Goal: Transaction & Acquisition: Purchase product/service

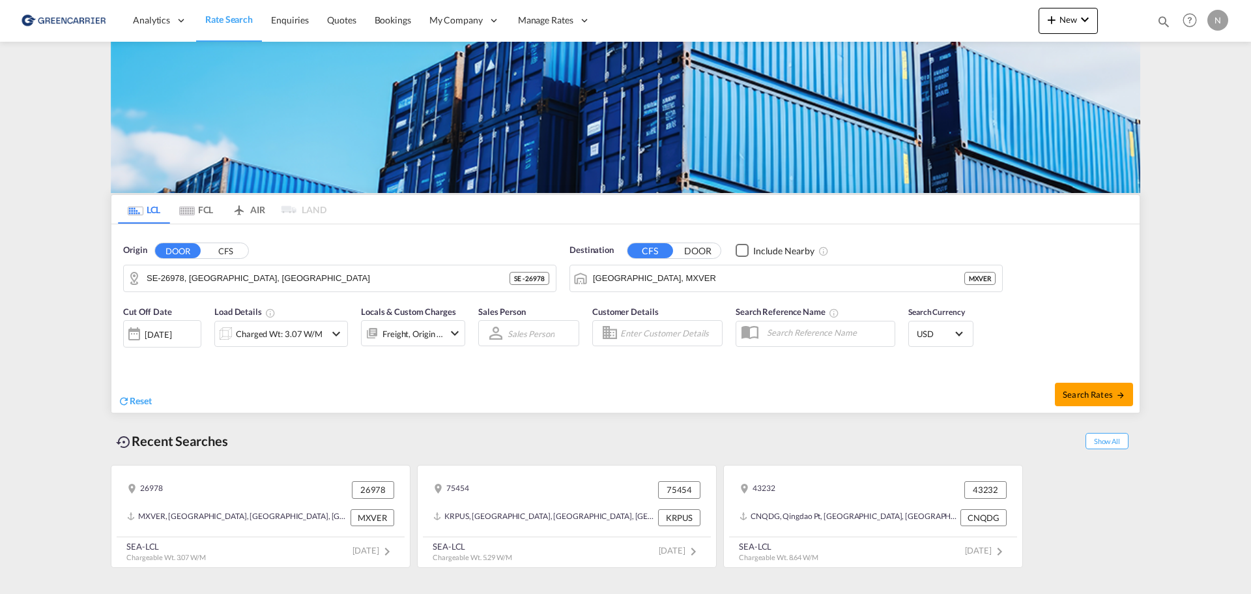
click at [213, 18] on span "Rate Search" at bounding box center [229, 19] width 48 height 11
click at [279, 277] on input "SE-26978, [GEOGRAPHIC_DATA], [GEOGRAPHIC_DATA]" at bounding box center [348, 278] width 403 height 20
click at [1091, 390] on span "Search Rates" at bounding box center [1094, 394] width 63 height 10
type input "26978 to MXVER / [DATE]"
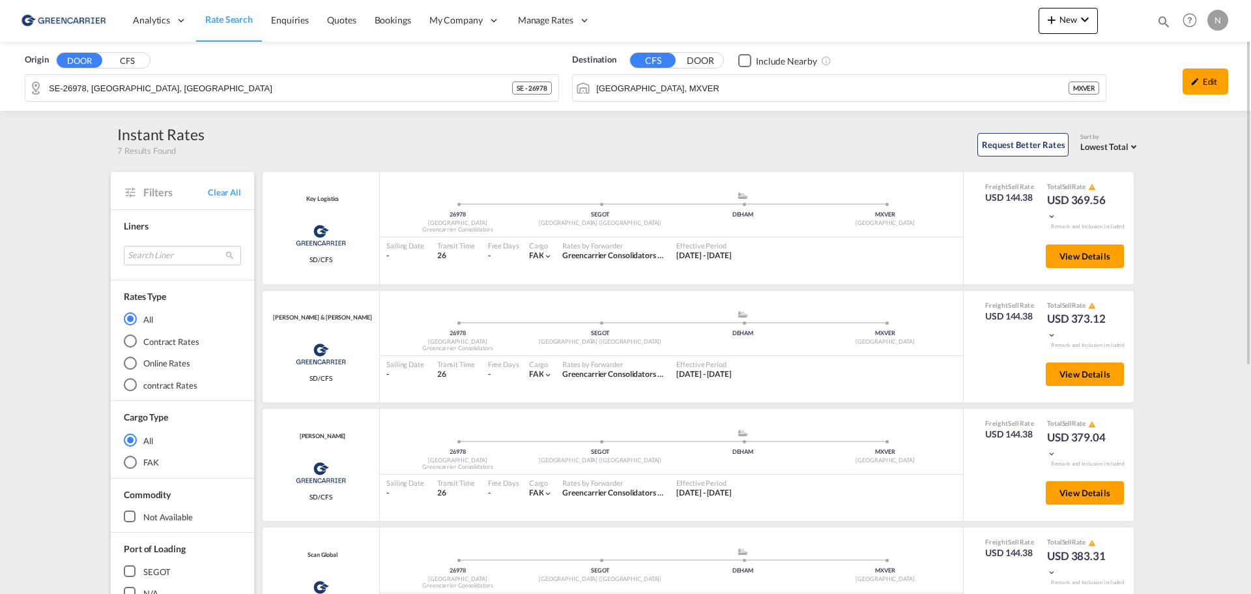
click at [1219, 20] on div "N" at bounding box center [1217, 20] width 21 height 21
click at [1183, 143] on button "Logout" at bounding box center [1194, 142] width 104 height 26
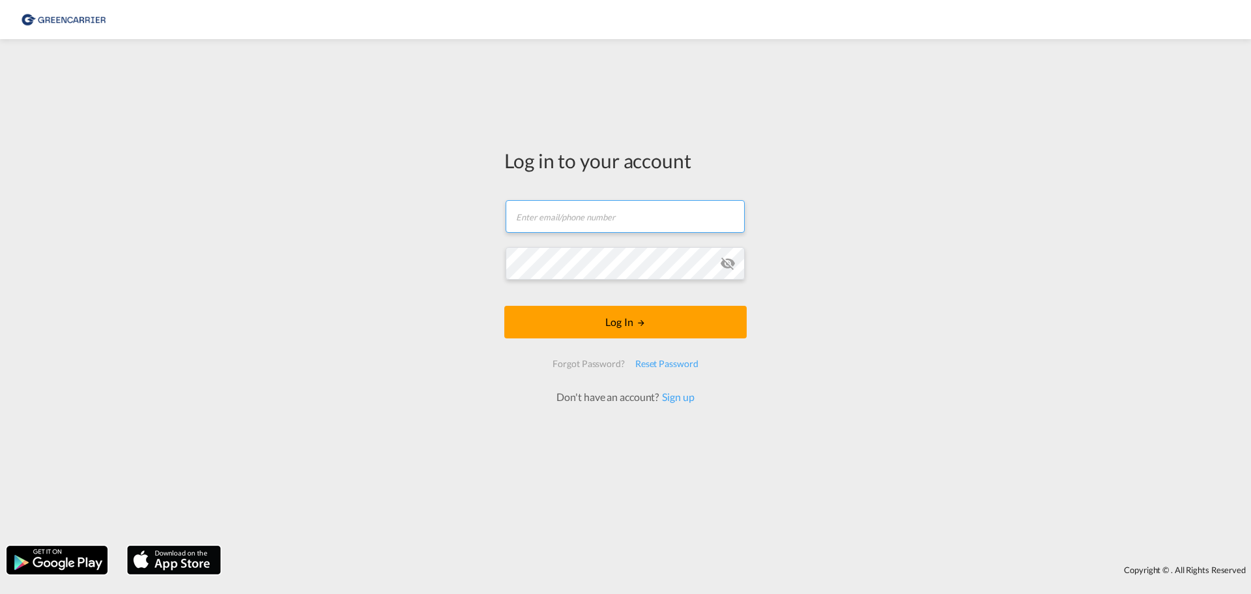
click at [556, 214] on input "text" at bounding box center [625, 216] width 239 height 33
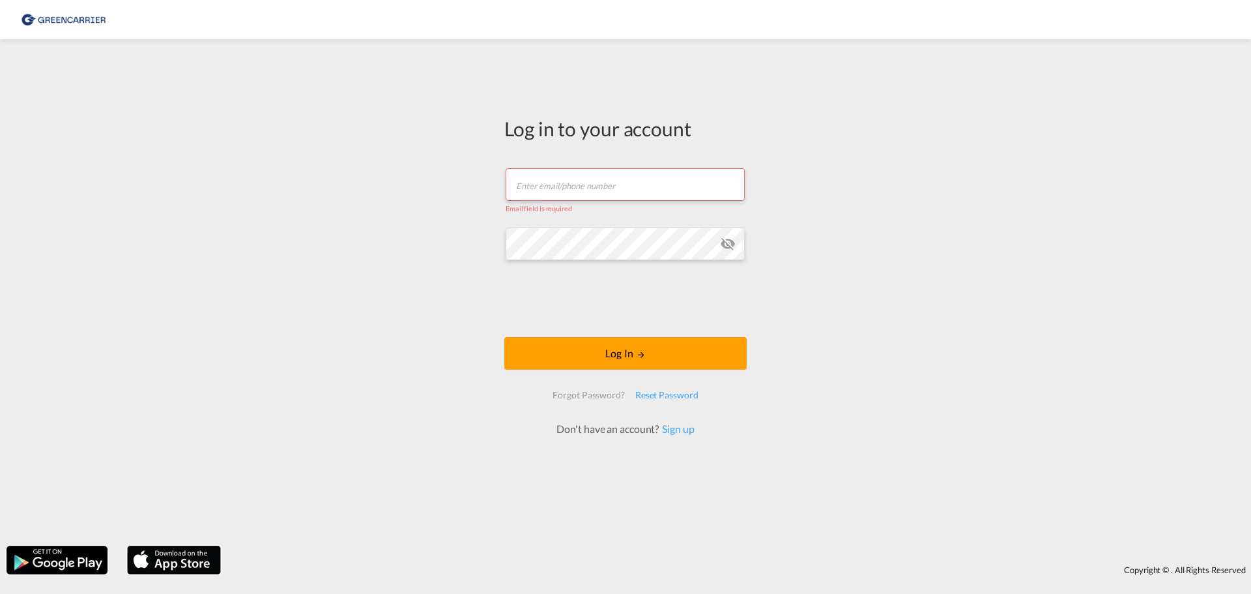
click at [605, 173] on input "text" at bounding box center [625, 184] width 239 height 33
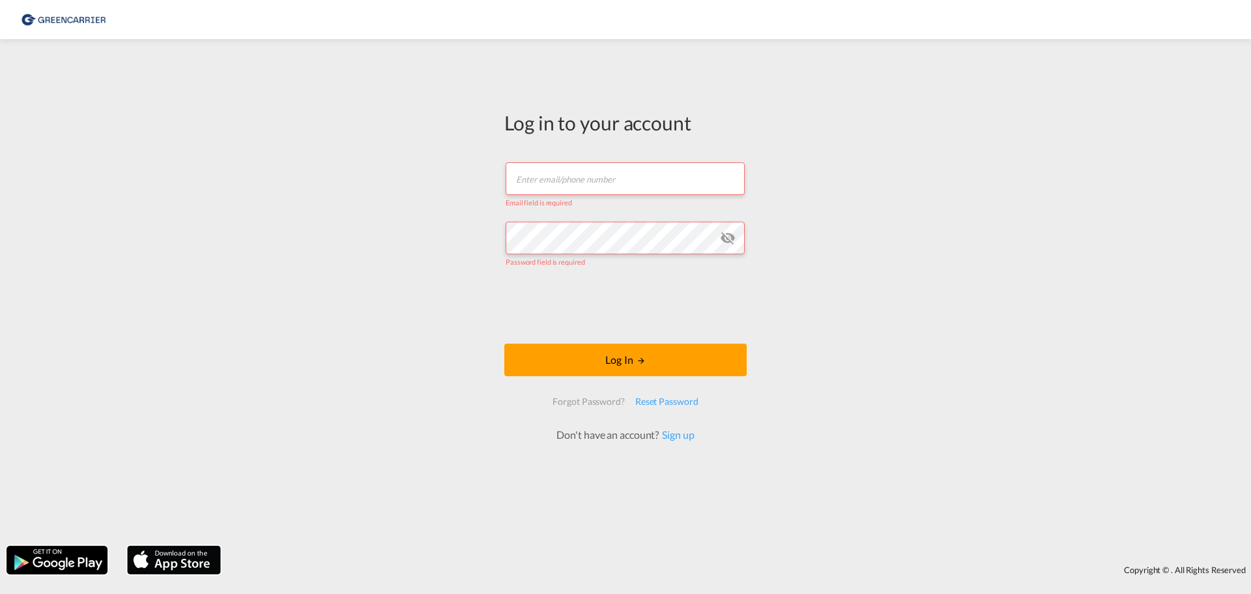
type input "[PERSON_NAME][EMAIL_ADDRESS][PERSON_NAME][DOMAIN_NAME]"
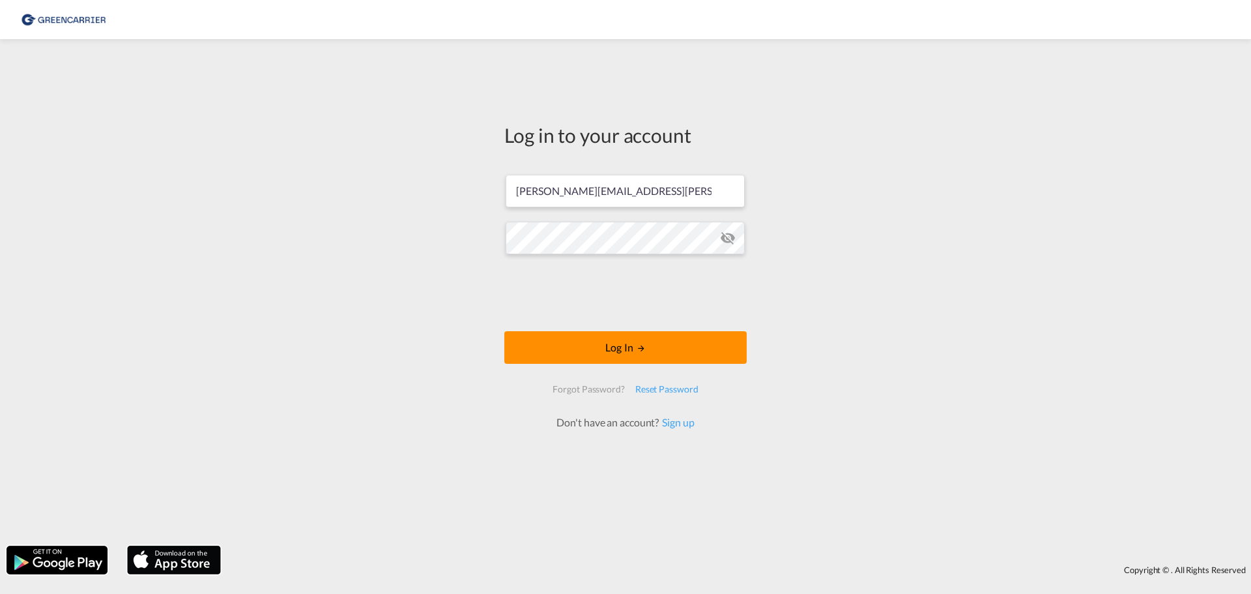
click at [597, 343] on button "Log In" at bounding box center [625, 347] width 242 height 33
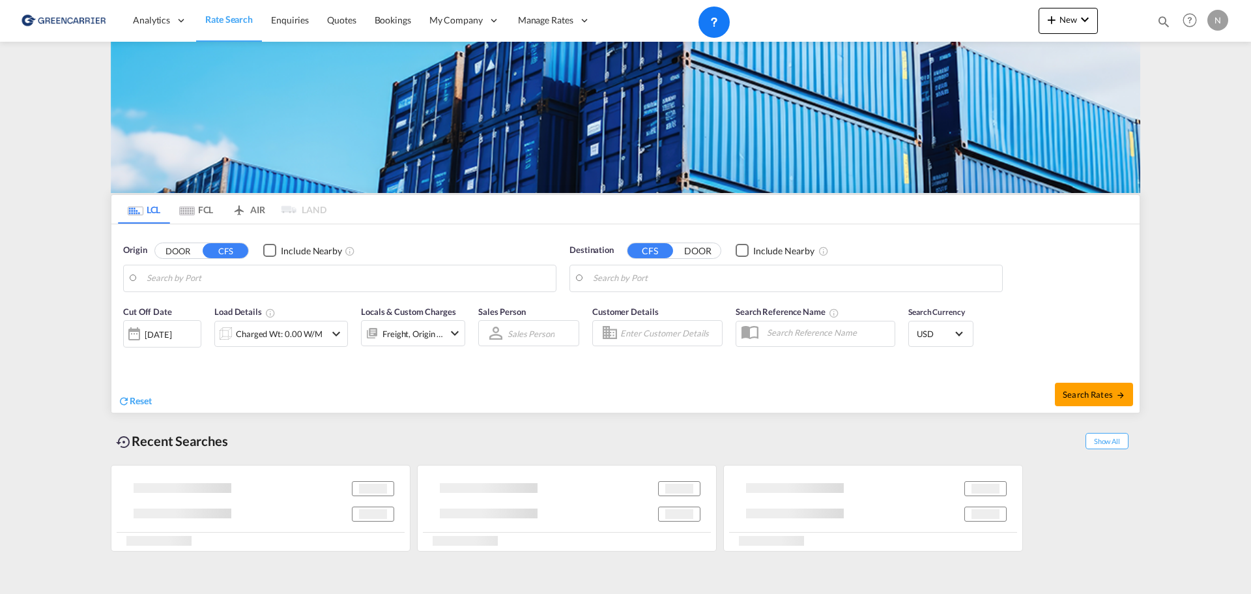
type input "SE-26978, [GEOGRAPHIC_DATA], [GEOGRAPHIC_DATA]"
type input "[GEOGRAPHIC_DATA], MXVER"
